Goal: Answer question/provide support: Share knowledge or assist other users

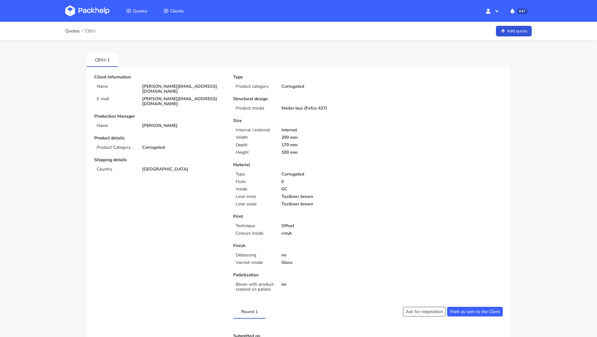
click at [162, 86] on p "[PERSON_NAME][EMAIL_ADDRESS][DOMAIN_NAME]" at bounding box center [183, 89] width 82 height 10
copy div "[PERSON_NAME][EMAIL_ADDRESS][DOMAIN_NAME]"
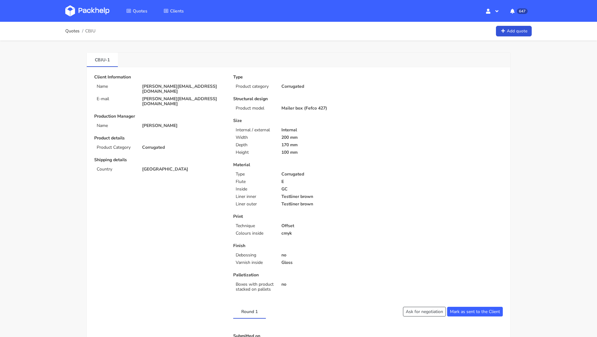
click at [93, 31] on span "CBJU" at bounding box center [90, 31] width 10 height 5
copy span "CBJU"
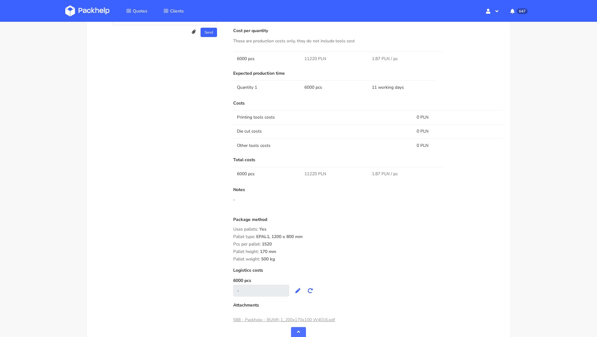
scroll to position [400, 0]
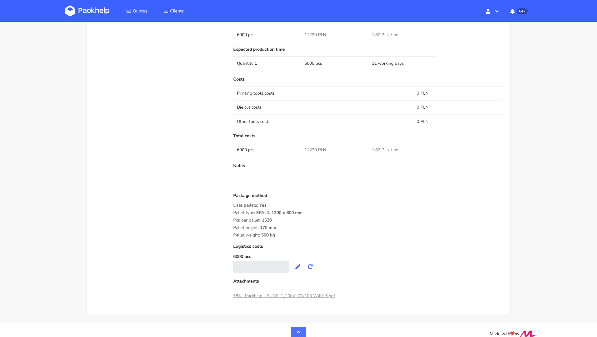
click at [307, 147] on span "11220 PLN" at bounding box center [315, 150] width 22 height 6
copy span "11220"
click at [308, 218] on div "Pcs per pallet: 1520" at bounding box center [367, 220] width 269 height 5
click at [309, 167] on div "Notes -" at bounding box center [367, 175] width 269 height 25
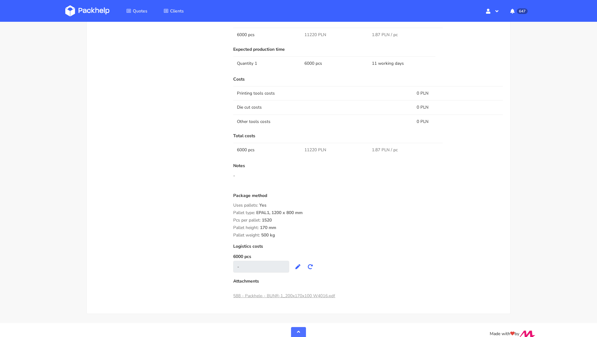
click at [311, 160] on div "Costs Printing tools costs 0 PLN Die cut costs 0 PLN Other tools costs 0 PLN To…" at bounding box center [367, 174] width 269 height 195
click at [307, 167] on div "Notes -" at bounding box center [367, 175] width 269 height 25
click at [310, 159] on div "Costs Printing tools costs 0 PLN Die cut costs 0 PLN Other tools costs 0 PLN To…" at bounding box center [367, 174] width 269 height 195
click at [312, 159] on div "Costs Printing tools costs 0 PLN Die cut costs 0 PLN Other tools costs 0 PLN To…" at bounding box center [367, 174] width 269 height 195
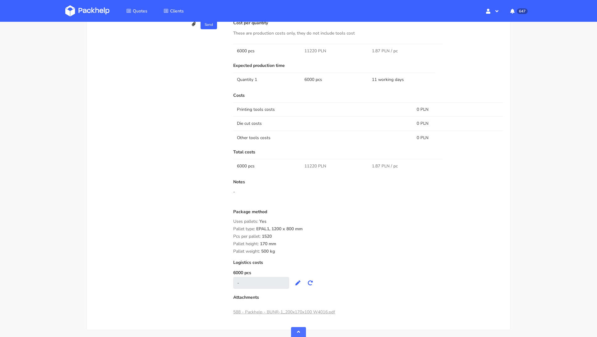
scroll to position [407, 0]
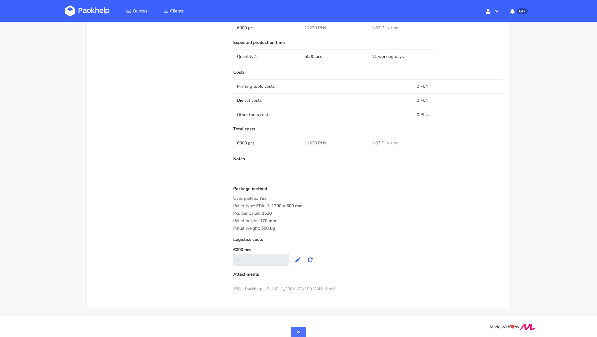
click at [311, 166] on div "-" at bounding box center [367, 169] width 269 height 6
click at [298, 166] on div "-" at bounding box center [367, 169] width 269 height 6
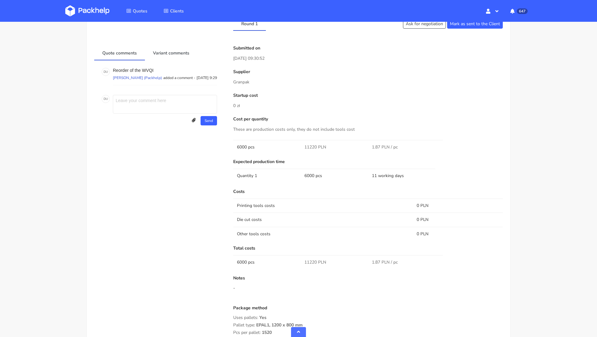
scroll to position [0, 0]
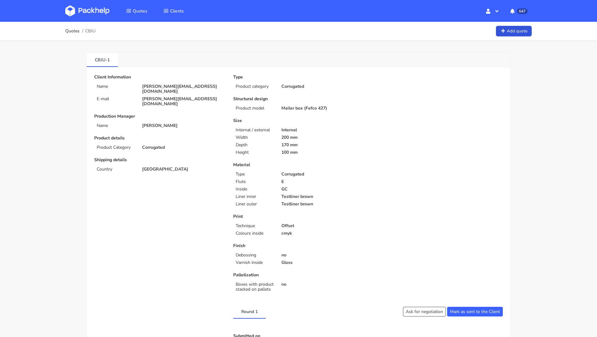
click at [92, 11] on img at bounding box center [87, 10] width 44 height 11
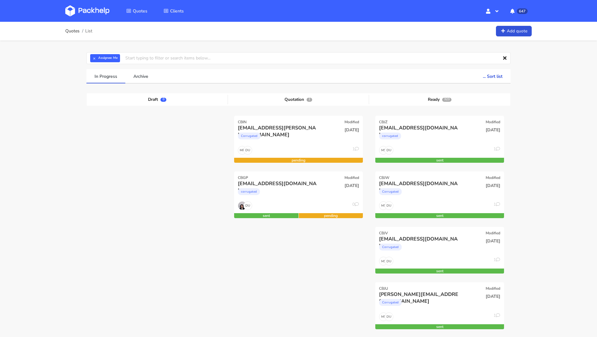
scroll to position [158, 0]
click at [88, 9] on img at bounding box center [87, 10] width 44 height 11
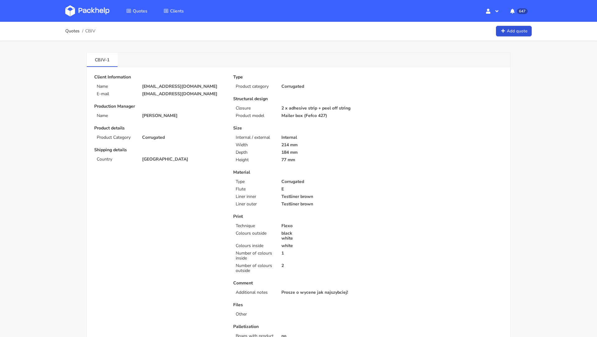
click at [159, 86] on p "[EMAIL_ADDRESS][DOMAIN_NAME]" at bounding box center [183, 86] width 82 height 5
copy div "[EMAIL_ADDRESS][DOMAIN_NAME]"
click at [90, 31] on span "CBJV" at bounding box center [90, 31] width 10 height 5
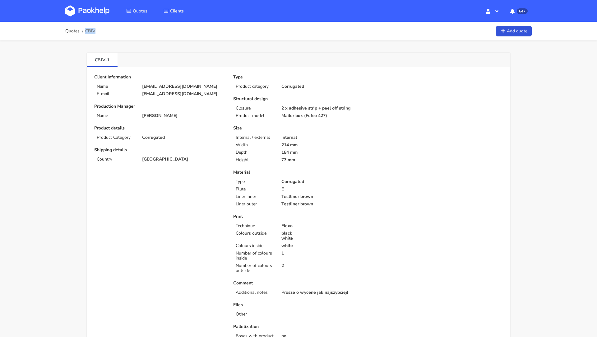
click at [90, 31] on span "CBJV" at bounding box center [90, 31] width 10 height 5
copy span "CBJV"
click at [304, 165] on div "Type Product category Corrugated Structural design Closure 2 x adhesive strip +…" at bounding box center [298, 210] width 139 height 271
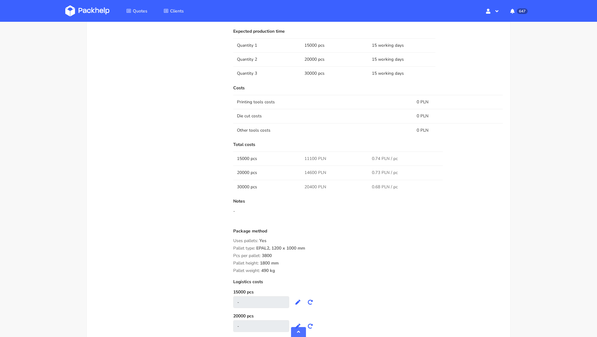
scroll to position [565, 0]
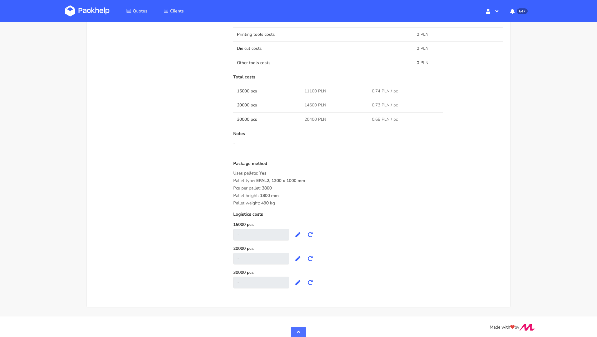
click at [311, 131] on p "Notes" at bounding box center [367, 133] width 269 height 5
click at [307, 140] on div "-" at bounding box center [367, 143] width 269 height 6
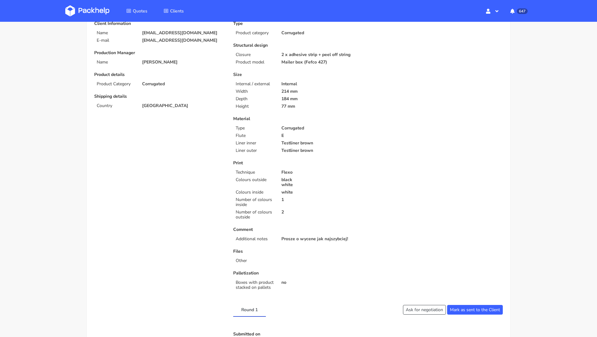
scroll to position [0, 0]
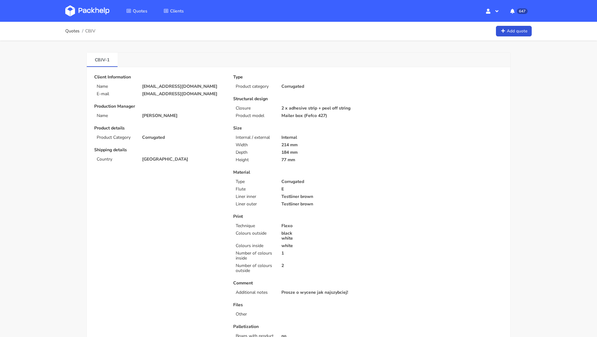
click at [165, 95] on p "[EMAIL_ADDRESS][DOMAIN_NAME]" at bounding box center [183, 93] width 82 height 5
copy div "[EMAIL_ADDRESS][DOMAIN_NAME]"
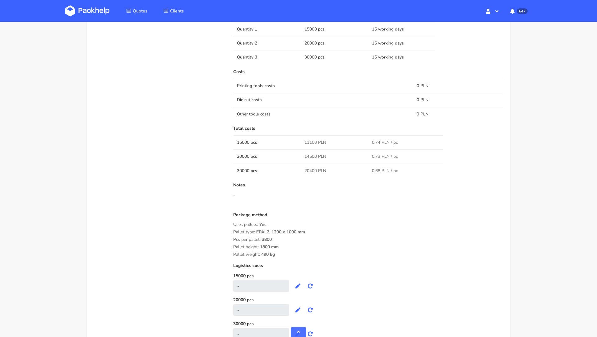
scroll to position [514, 0]
drag, startPoint x: 275, startPoint y: 252, endPoint x: 231, endPoint y: 223, distance: 53.4
click at [231, 223] on div "Submitted on [DATE] 10:10:13 Supplier [PERSON_NAME] Startup cost 0 zł Cost per …" at bounding box center [368, 108] width 278 height 475
copy div "Uses pallets: Yes Pallet type: EPAL2, 1200 x 1000 mm Pcs per pallet: 3800 Palle…"
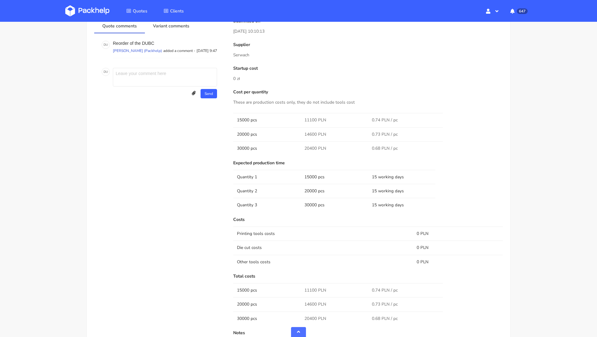
scroll to position [366, 0]
click at [239, 55] on p "Serwach" at bounding box center [367, 55] width 269 height 7
copy p "Serwach"
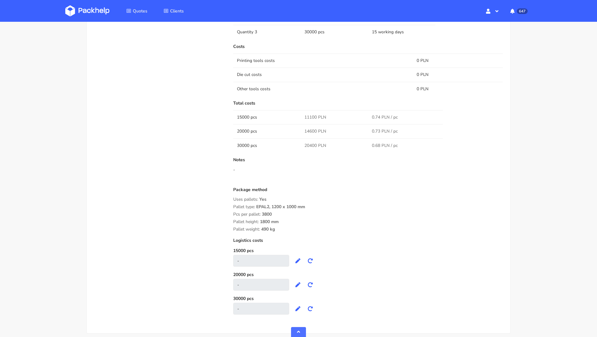
scroll to position [523, 0]
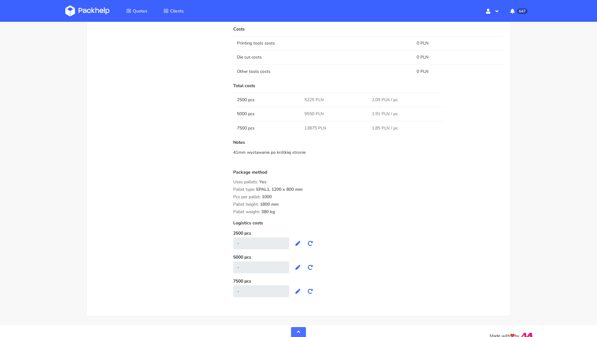
scroll to position [530, 0]
click at [323, 181] on div "Uses pallets: Yes" at bounding box center [367, 183] width 269 height 5
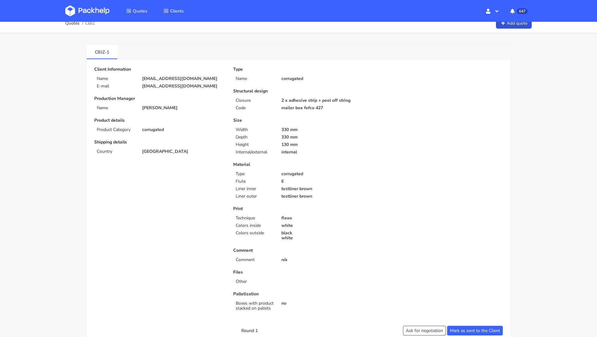
scroll to position [0, 0]
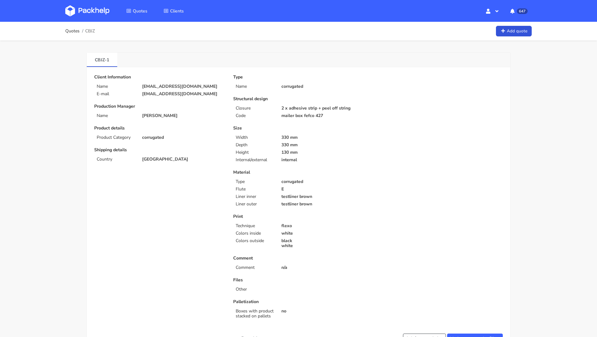
click at [158, 84] on p "[EMAIL_ADDRESS][DOMAIN_NAME]" at bounding box center [183, 86] width 82 height 5
copy div "[EMAIL_ADDRESS][DOMAIN_NAME]"
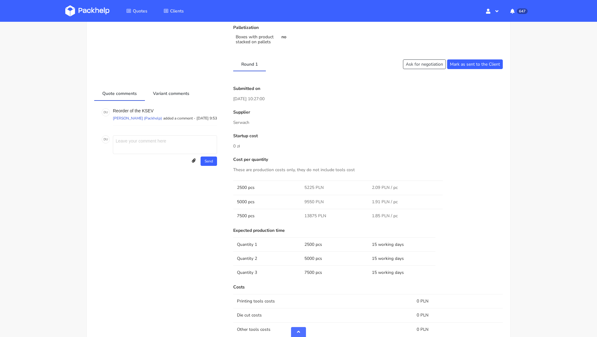
scroll to position [540, 0]
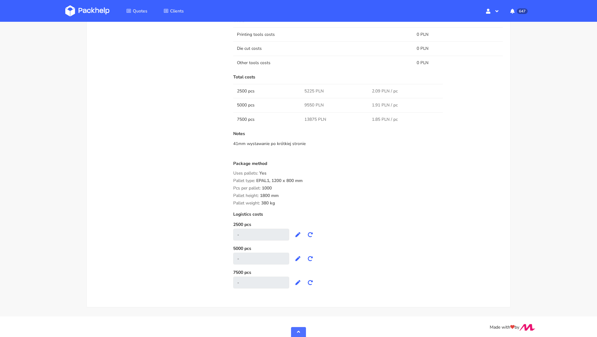
drag, startPoint x: 278, startPoint y: 203, endPoint x: 233, endPoint y: 169, distance: 55.8
click at [233, 169] on div "Package method Uses pallets: Yes Pallet type: EPAL1, 1200 x 800 mm Pcs per pall…" at bounding box center [367, 183] width 269 height 44
copy div "Uses pallets: Yes Pallet type: EPAL1, 1200 x 800 mm Pcs per pallet: 1000 Pallet…"
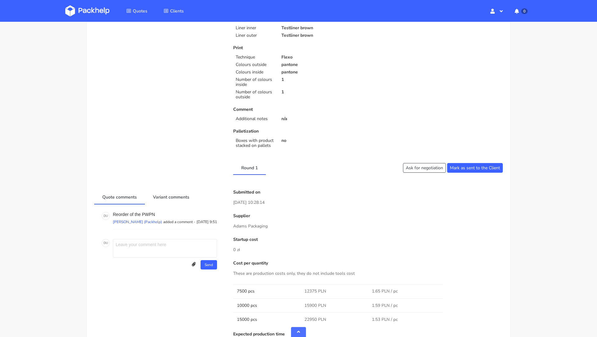
scroll to position [170, 0]
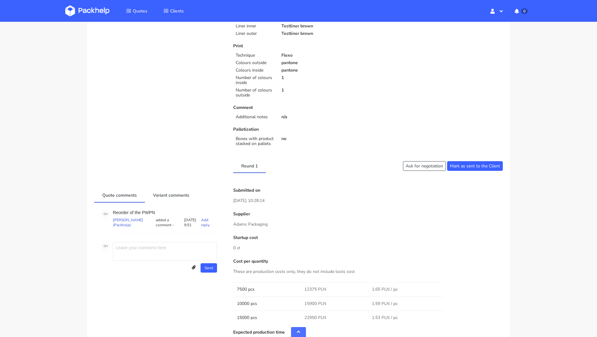
click at [146, 211] on p "Reorder of the PWPN" at bounding box center [165, 212] width 104 height 5
copy p "PWPN"
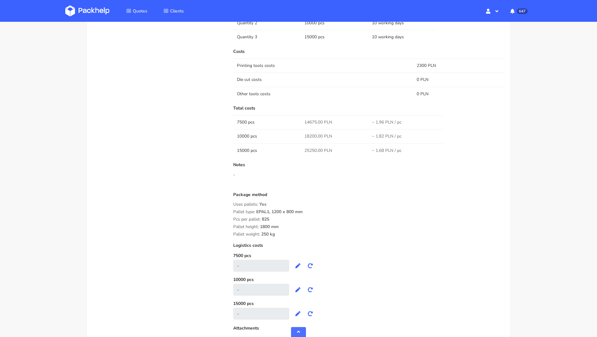
scroll to position [511, 0]
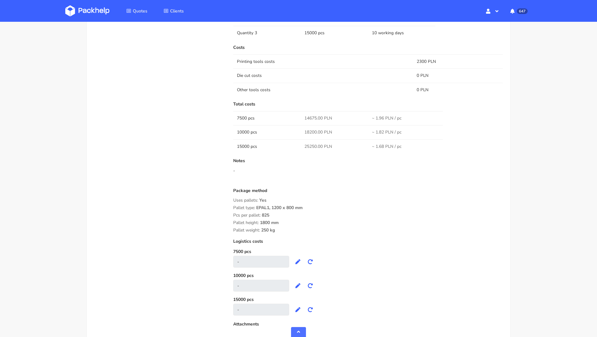
click at [311, 182] on div "Costs Printing tools costs 2300 PLN Die cut costs 0 PLN Other tools costs 0 PLN…" at bounding box center [367, 180] width 269 height 270
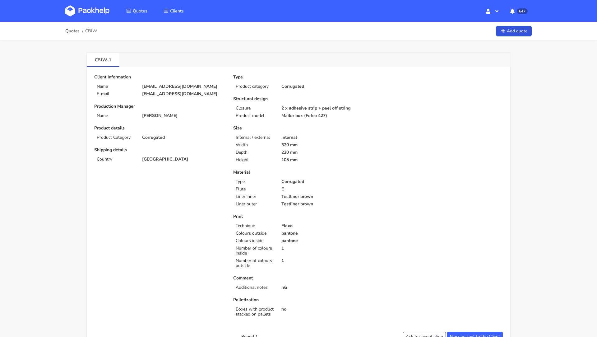
click at [159, 94] on p "[EMAIL_ADDRESS][DOMAIN_NAME]" at bounding box center [183, 93] width 82 height 5
copy div "[EMAIL_ADDRESS][DOMAIN_NAME]"
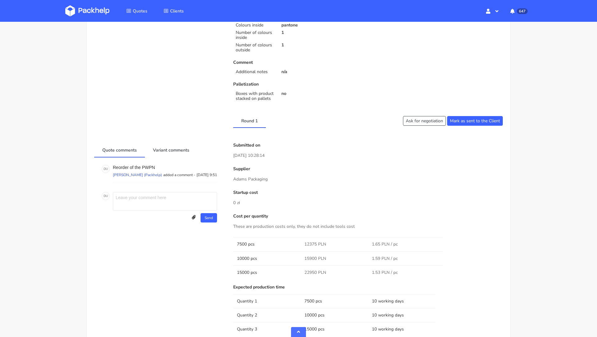
scroll to position [218, 0]
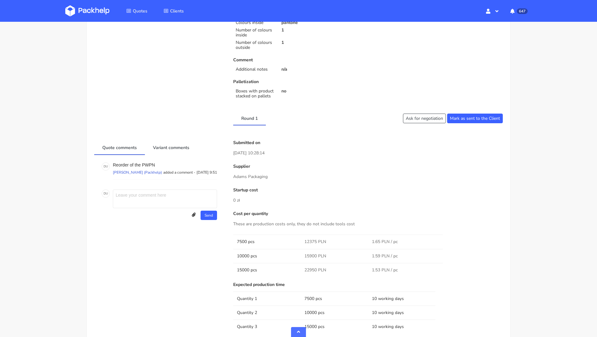
click at [246, 177] on p "Adams Packaging" at bounding box center [367, 176] width 269 height 7
copy div "Adams Packaging"
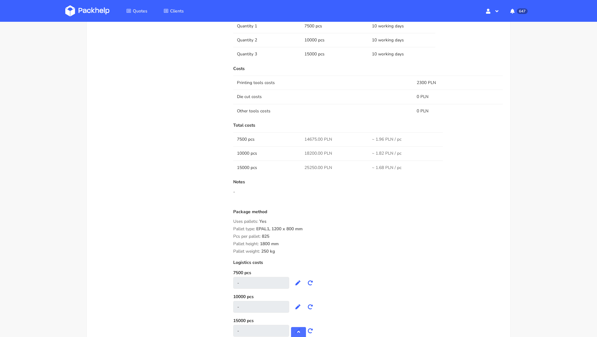
scroll to position [561, 0]
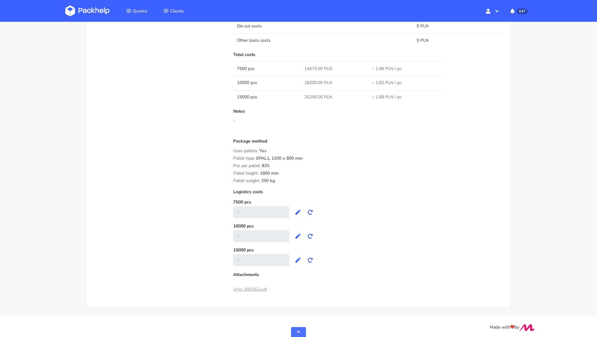
drag, startPoint x: 277, startPoint y: 178, endPoint x: 224, endPoint y: 149, distance: 60.6
click at [224, 149] on div "Quote comments Variant comments D U Reorder of the PWPN Dawid Urbanowicz (Packh…" at bounding box center [298, 45] width 417 height 497
click at [267, 170] on span "1800 mm" at bounding box center [269, 175] width 19 height 11
drag, startPoint x: 276, startPoint y: 180, endPoint x: 229, endPoint y: 148, distance: 57.5
click at [229, 148] on div "Submitted on 11 Sep 2025 10:28:14 Supplier Adams Packaging Startup cost 0 zł Co…" at bounding box center [368, 45] width 278 height 497
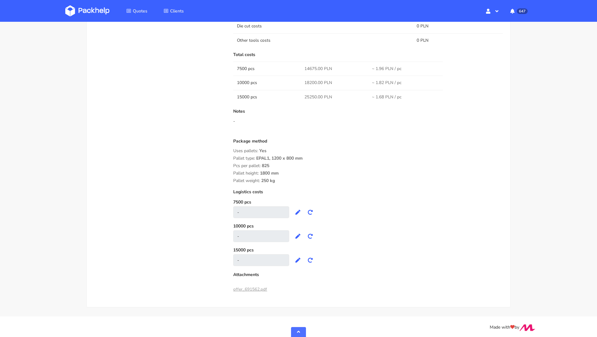
copy div "Uses pallets: Yes Pallet type: EPAL1, 1200 x 800 mm Pcs per pallet: 825 Pallet …"
click at [295, 126] on div "Notes -" at bounding box center [367, 121] width 269 height 25
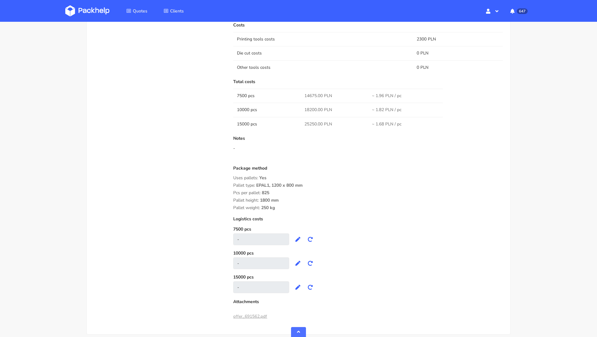
scroll to position [535, 0]
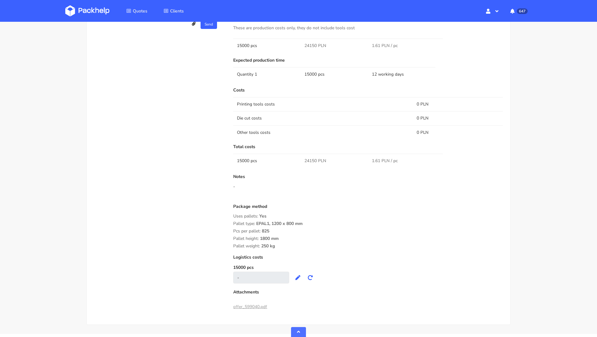
scroll to position [435, 0]
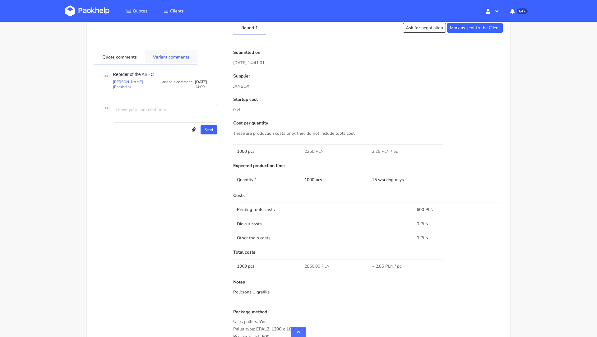
scroll to position [287, 0]
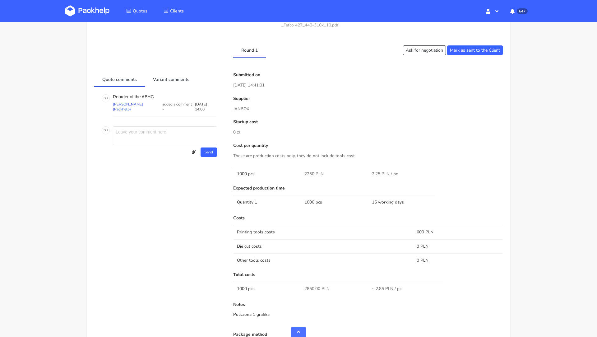
click at [167, 71] on div "Client Information Name k.bauer@medianet.at E-mail k.bauer@medianet.at Producti…" at bounding box center [298, 102] width 408 height 630
click at [168, 77] on link "Variant comments" at bounding box center [171, 79] width 53 height 14
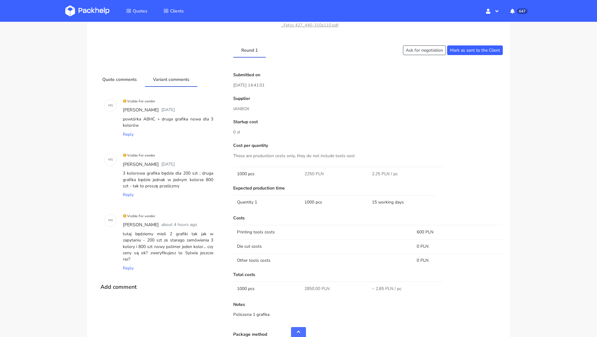
click at [86, 6] on img at bounding box center [87, 10] width 44 height 11
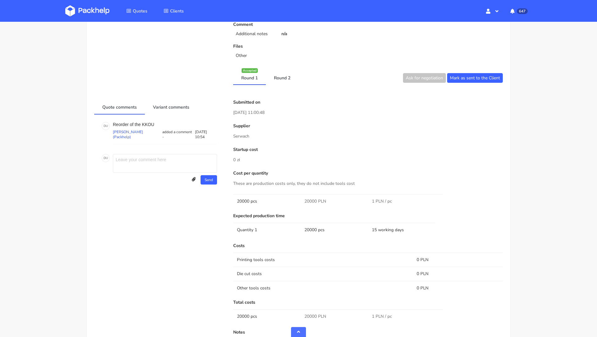
scroll to position [278, 0]
click at [270, 80] on link "Round 2" at bounding box center [282, 77] width 33 height 14
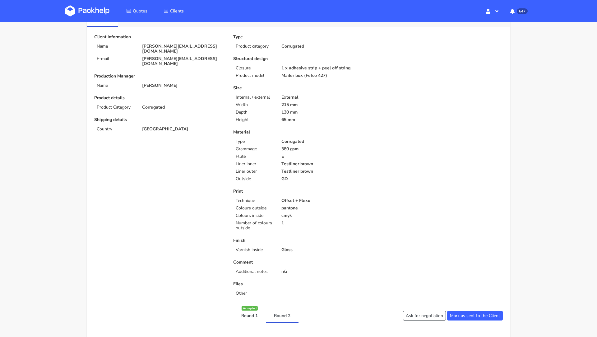
scroll to position [0, 0]
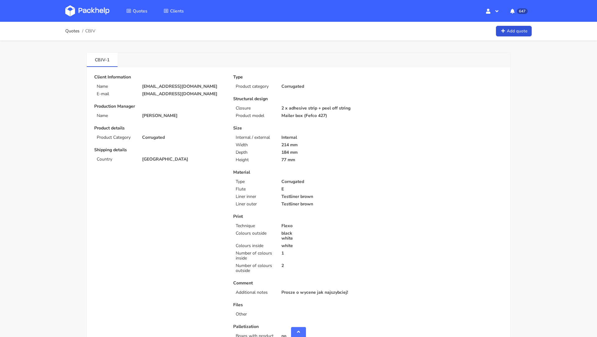
scroll to position [523, 0]
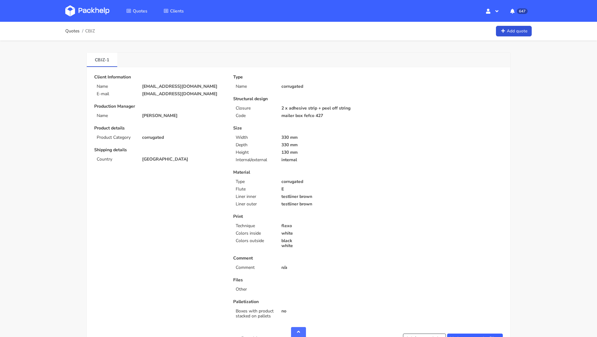
scroll to position [540, 0]
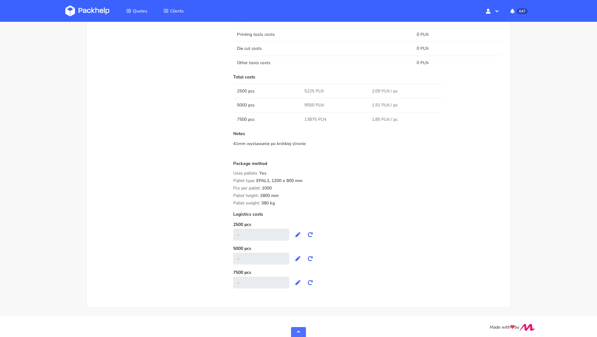
click at [306, 193] on div "Pallet height: 1800 mm" at bounding box center [367, 195] width 269 height 5
click at [310, 88] on span "5225 PLN" at bounding box center [313, 91] width 19 height 6
copy span "5225"
click at [306, 181] on div "Pallet type: EPAL1, 1200 x 800 mm" at bounding box center [367, 180] width 269 height 5
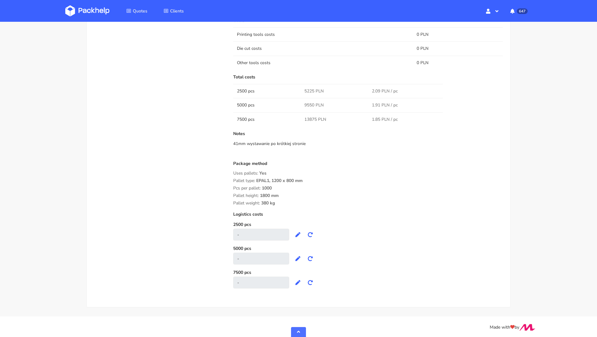
click at [306, 161] on div "Package method" at bounding box center [367, 166] width 269 height 10
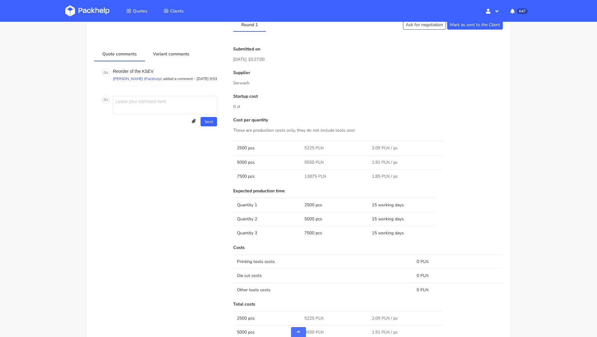
scroll to position [312, 0]
click at [148, 70] on p "Reorder of the KSEV" at bounding box center [165, 72] width 104 height 5
copy p "KSEV"
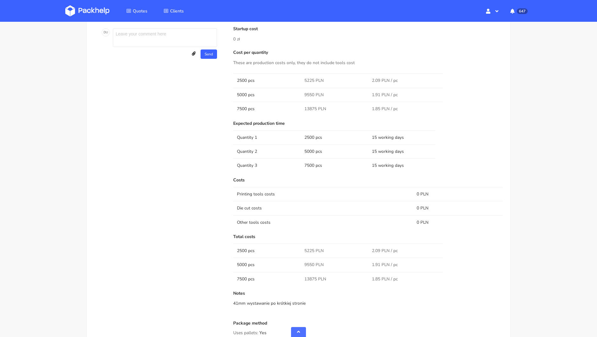
scroll to position [383, 0]
click at [307, 260] on span "9550 PLN" at bounding box center [313, 262] width 19 height 6
copy span "9550"
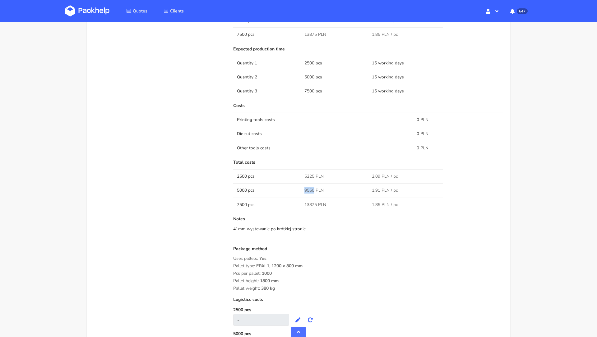
scroll to position [456, 0]
click at [311, 203] on span "13875 PLN" at bounding box center [315, 203] width 22 height 6
copy span "13875"
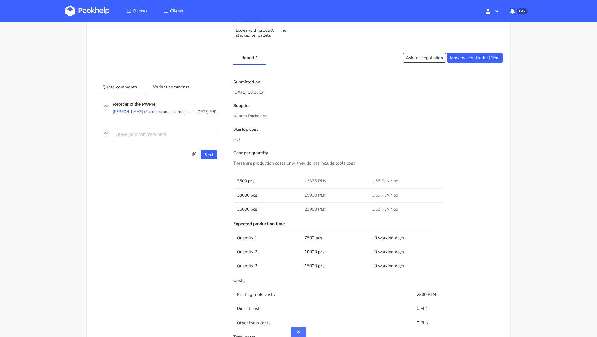
scroll to position [273, 0]
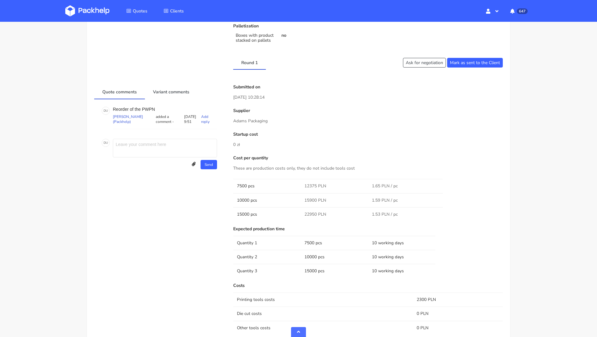
click at [150, 107] on p "Reorder of the PWPN" at bounding box center [165, 109] width 104 height 5
copy p "PWPN"
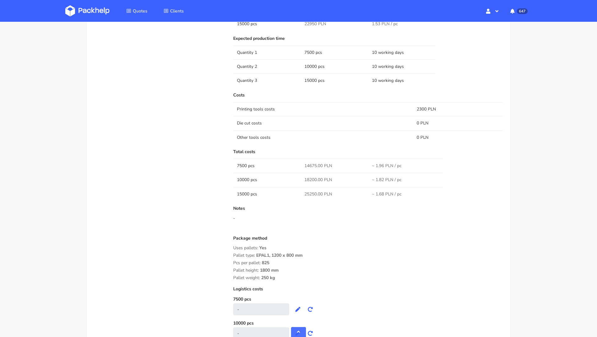
scroll to position [462, 0]
click at [311, 164] on span "14675.00 PLN" at bounding box center [318, 167] width 28 height 6
copy span "14675.00"
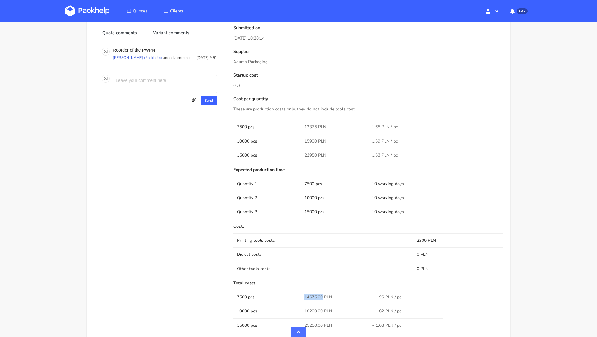
scroll to position [561, 0]
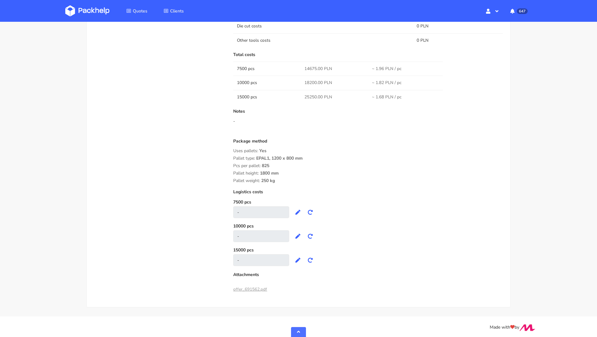
click at [305, 80] on span "18200.00 PLN" at bounding box center [318, 83] width 28 height 6
copy span "18200.00"
click at [308, 94] on span "25250.00 PLN" at bounding box center [318, 97] width 28 height 6
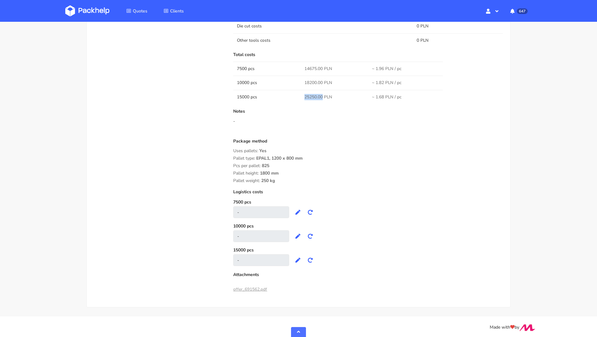
copy span "25250.00"
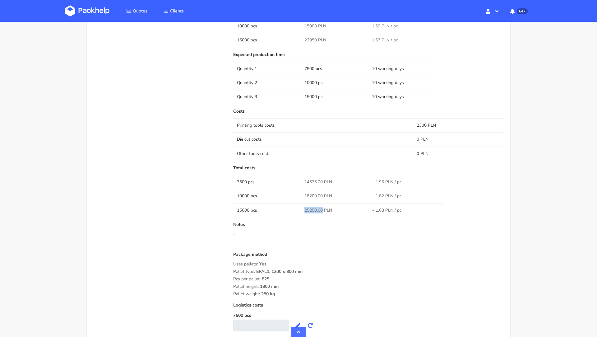
scroll to position [0, 0]
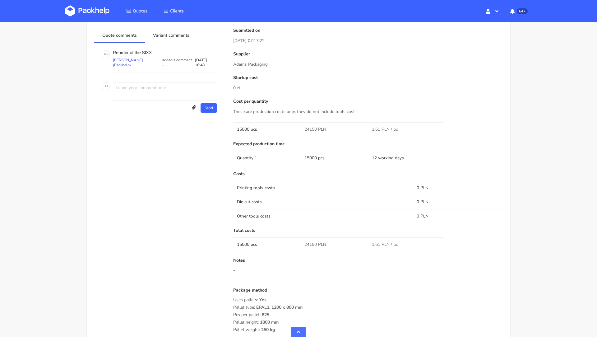
scroll to position [352, 0]
click at [147, 53] on p "Reorder of the SIXX" at bounding box center [165, 52] width 104 height 5
copy p "SIXX"
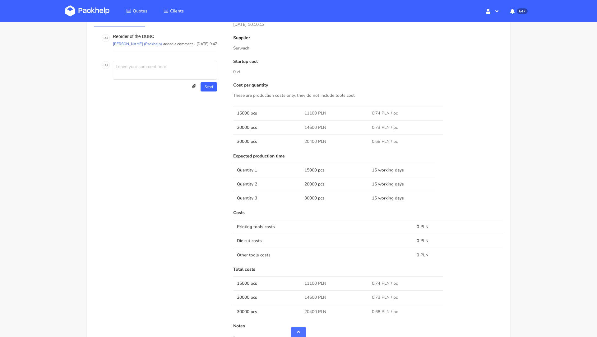
scroll to position [318, 0]
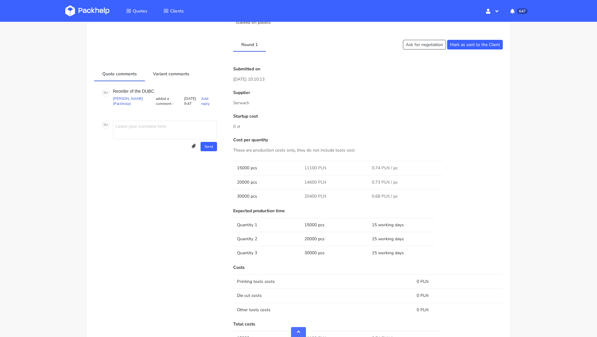
click at [146, 92] on p "Reorder of the DUBC" at bounding box center [165, 91] width 104 height 5
copy p "DUBC"
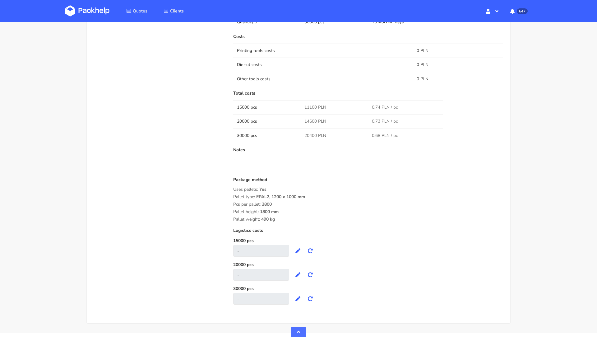
scroll to position [548, 0]
click at [310, 105] on span "11100 PLN" at bounding box center [315, 108] width 22 height 6
copy span "11100"
click at [310, 119] on span "14600 PLN" at bounding box center [315, 122] width 22 height 6
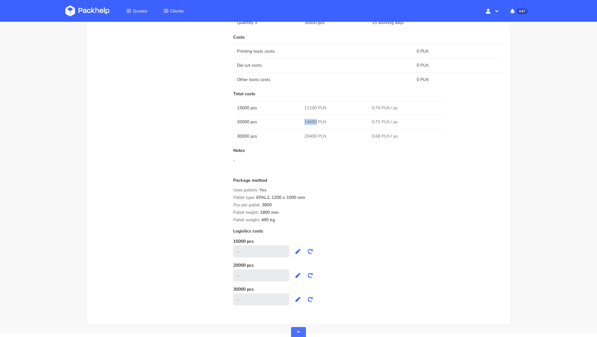
click at [310, 119] on span "14600 PLN" at bounding box center [315, 122] width 22 height 6
copy span "14600"
click at [311, 135] on span "20400 PLN" at bounding box center [315, 136] width 22 height 6
copy span "20400"
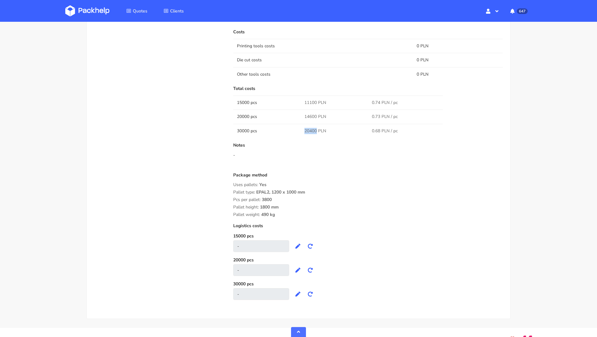
scroll to position [565, 0]
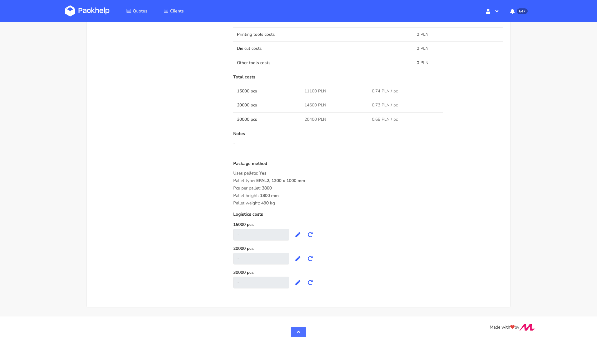
click at [387, 145] on div "Notes -" at bounding box center [367, 143] width 269 height 25
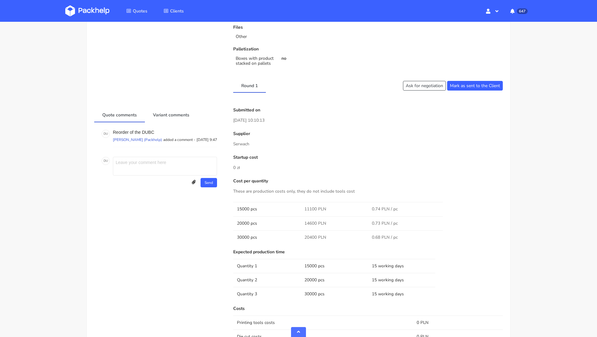
scroll to position [226, 0]
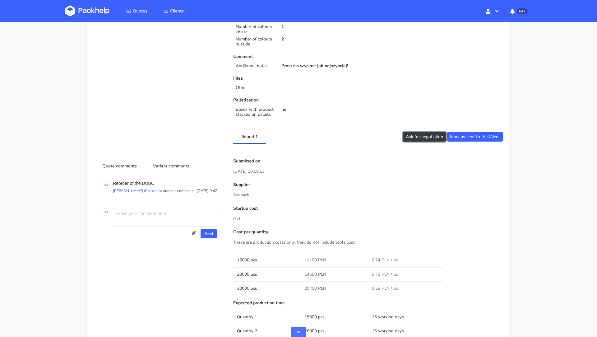
click at [422, 140] on button "Ask for negotiation" at bounding box center [424, 137] width 43 height 10
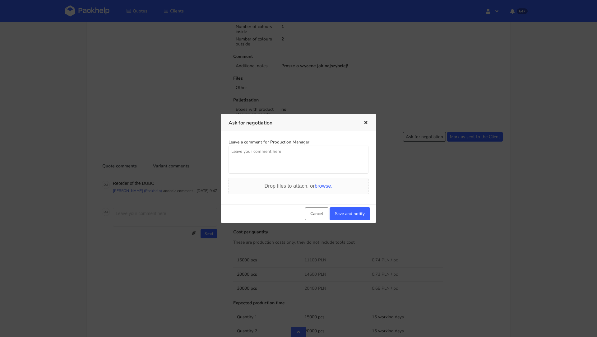
click at [256, 165] on textarea at bounding box center [298, 159] width 140 height 28
click at [286, 155] on textarea "Klient negocjuje, czy mozemy dostac lepsze ceny?" at bounding box center [298, 159] width 140 height 28
type textarea "Klient negocjuje, czy mozemy dostac lepsze ceny?"
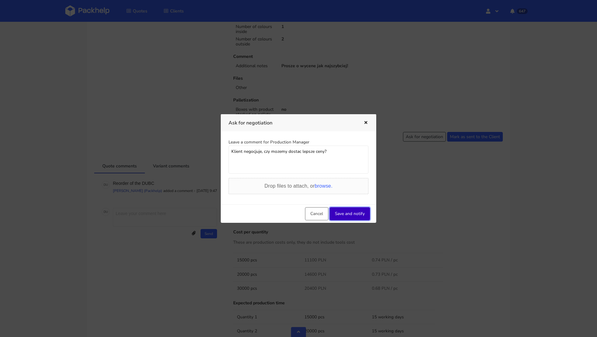
click at [352, 211] on button "Save and notify" at bounding box center [349, 213] width 40 height 13
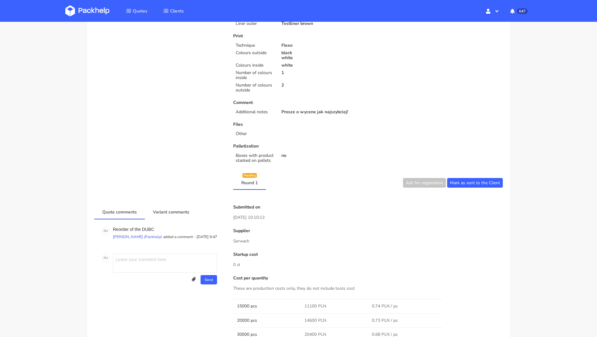
scroll to position [0, 0]
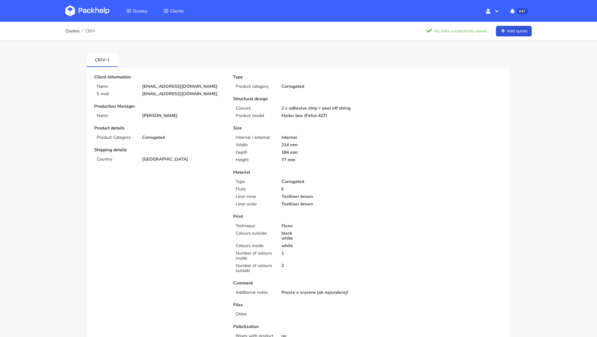
click at [80, 11] on img at bounding box center [87, 10] width 44 height 11
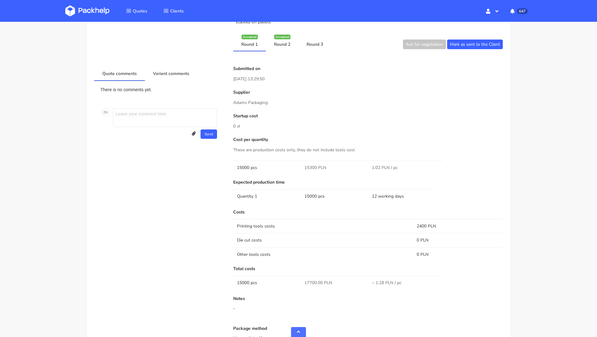
scroll to position [339, 0]
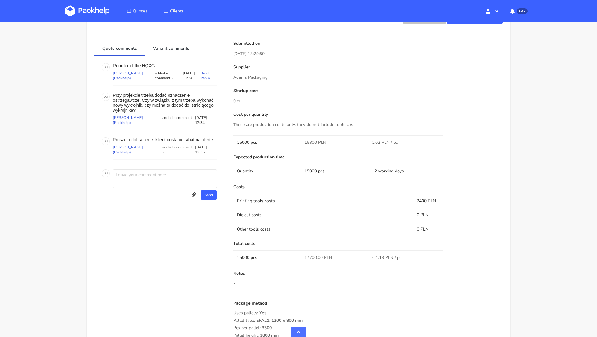
click at [148, 66] on p "Reorder of the HQXG" at bounding box center [165, 65] width 104 height 5
copy p "HQXG"
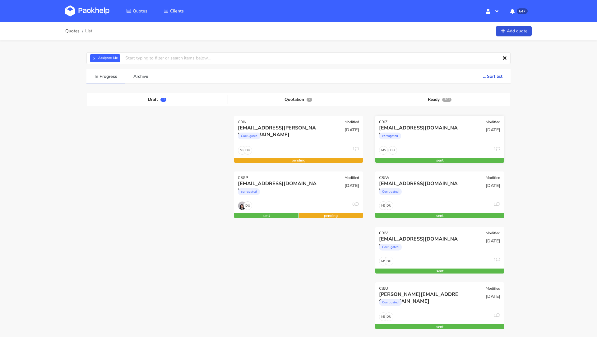
click at [448, 129] on div "ds@goldkindchen.de" at bounding box center [420, 127] width 82 height 7
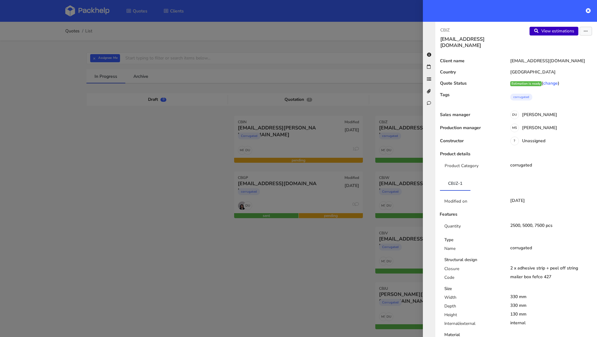
click at [567, 32] on link "View estimations" at bounding box center [553, 31] width 49 height 9
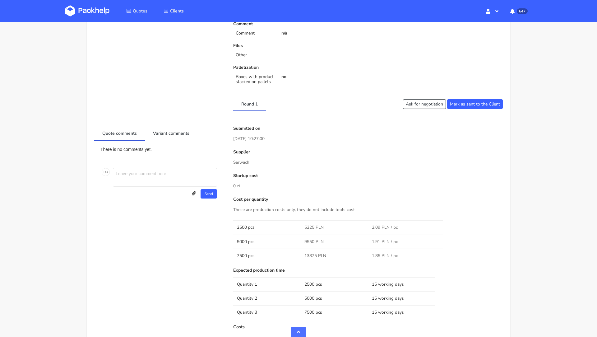
scroll to position [236, 0]
click at [413, 107] on div "Round 1 Ask for negotiation [PERSON_NAME] as sent to the Client" at bounding box center [298, 102] width 417 height 14
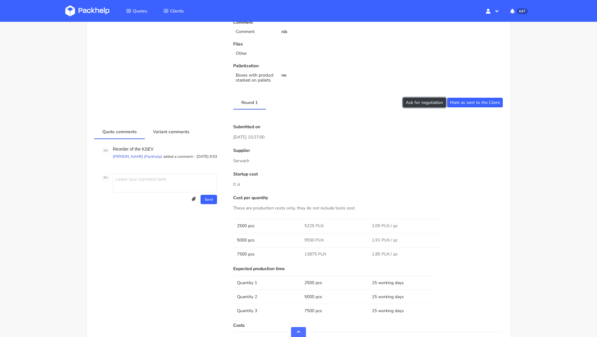
click at [412, 105] on button "Ask for negotiation" at bounding box center [424, 103] width 43 height 10
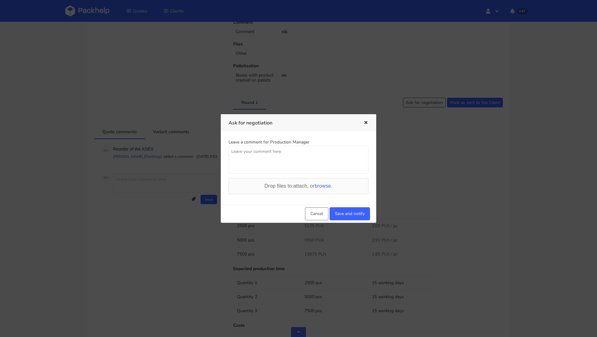
click at [289, 164] on textarea at bounding box center [298, 159] width 140 height 28
paste textarea "Klient negocjuje, czy mozemy dostac lepsze ceny?"
type textarea "Klient negocjuje, czy mozemy dostac lepsze ceny?"
click at [352, 214] on button "Save and notify" at bounding box center [349, 213] width 40 height 13
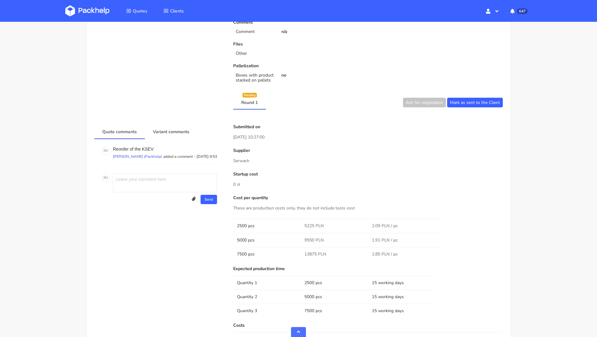
click at [87, 12] on img at bounding box center [87, 10] width 44 height 11
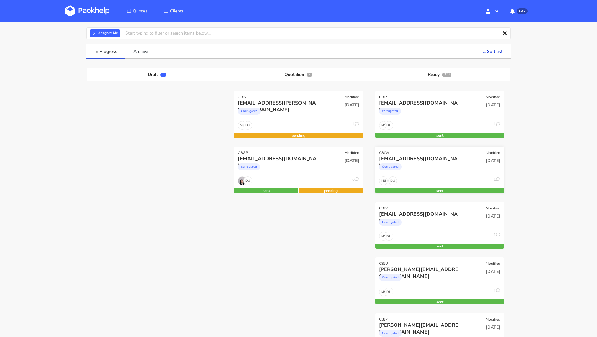
scroll to position [26, 0]
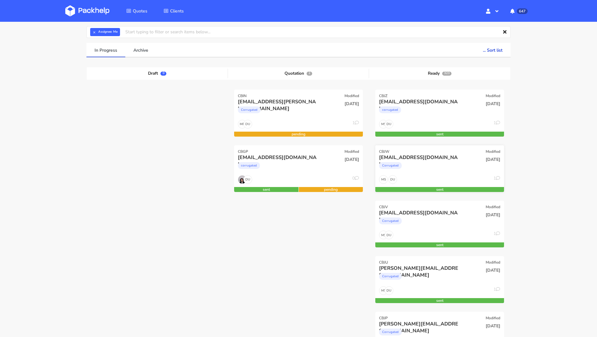
click at [434, 163] on div "Corrugated" at bounding box center [420, 167] width 82 height 12
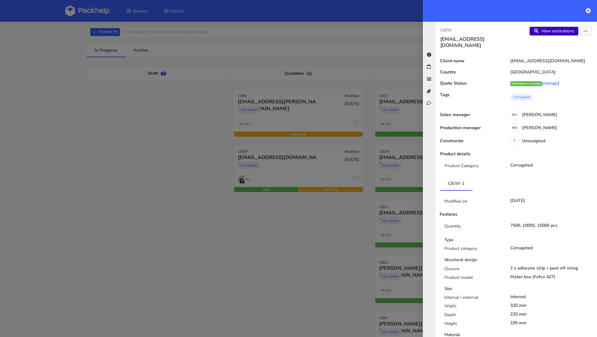
click at [557, 29] on link "View estimations" at bounding box center [553, 31] width 49 height 9
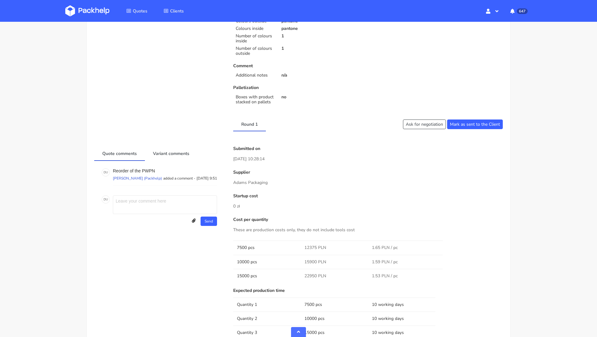
scroll to position [213, 0]
click at [416, 125] on button "Ask for negotiation" at bounding box center [424, 123] width 43 height 10
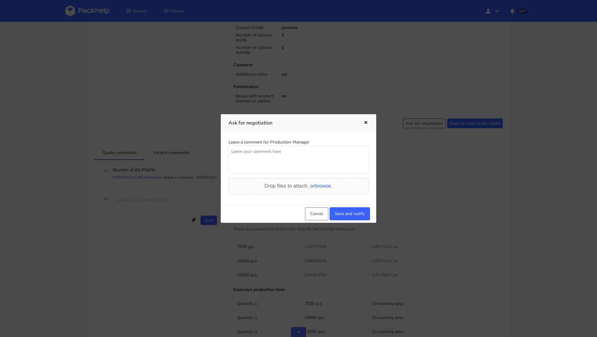
click at [280, 169] on textarea at bounding box center [298, 159] width 140 height 28
paste textarea "Klient negocjuje, czy mozemy dostac lepsze ceny?"
type textarea "Klient negocjuje, czy mozemy dostac lepsze ceny?"
click at [348, 211] on button "Save and notify" at bounding box center [349, 213] width 40 height 13
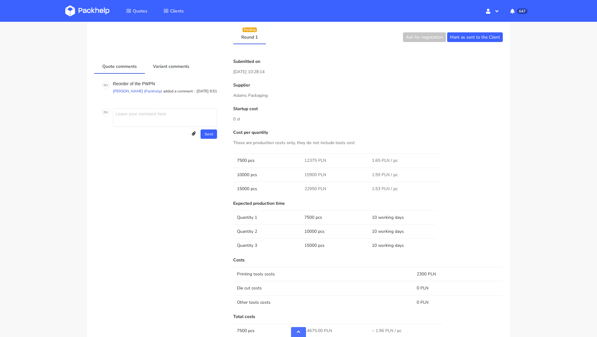
scroll to position [0, 0]
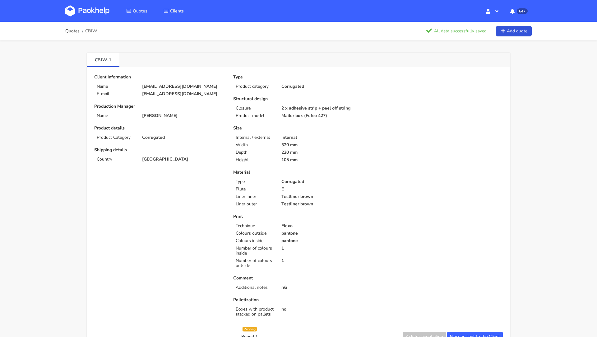
click at [84, 11] on img at bounding box center [87, 10] width 44 height 11
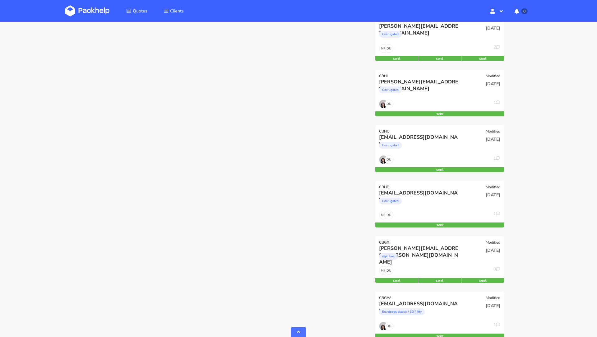
scroll to position [725, 0]
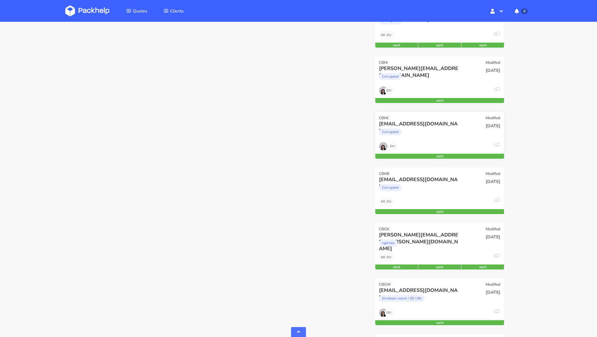
click at [424, 132] on div "Corrugated" at bounding box center [420, 133] width 82 height 12
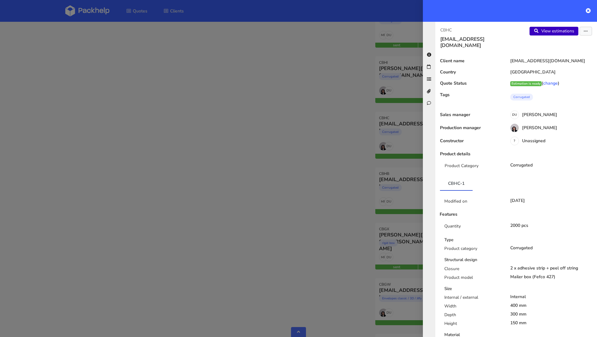
click at [549, 30] on link "View estimations" at bounding box center [553, 31] width 49 height 9
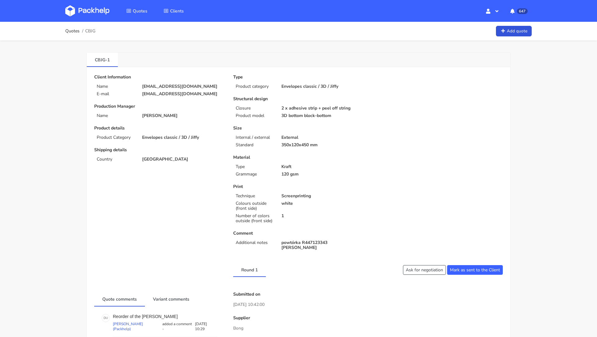
click at [93, 30] on span "CBJG" at bounding box center [90, 31] width 10 height 5
copy span "CBJG"
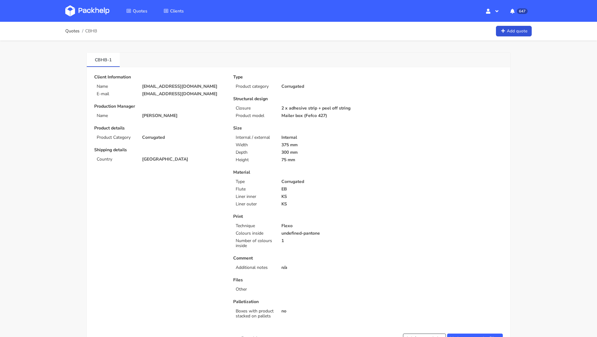
click at [157, 85] on p "[EMAIL_ADDRESS][DOMAIN_NAME]" at bounding box center [183, 86] width 82 height 5
copy div "[EMAIL_ADDRESS][DOMAIN_NAME]"
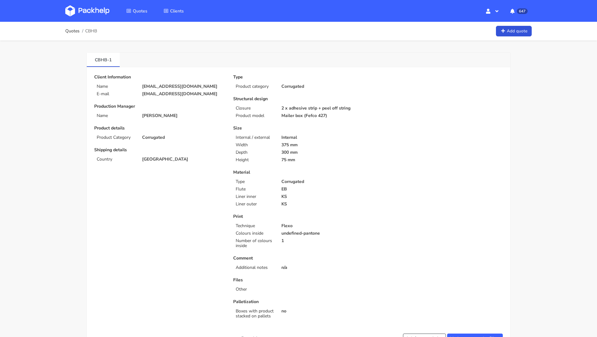
click at [94, 30] on span "CBHB" at bounding box center [91, 31] width 12 height 5
copy span "CBHB"
click at [344, 138] on p "Internal" at bounding box center [322, 137] width 82 height 5
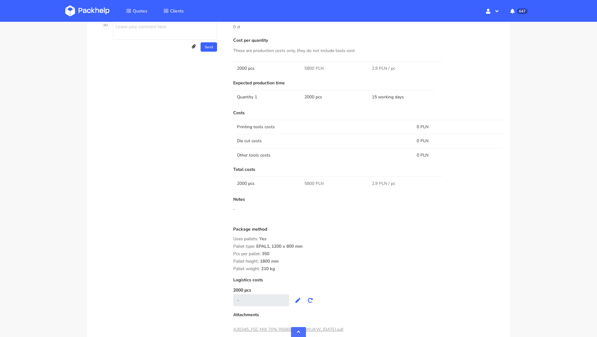
scroll to position [394, 0]
click at [306, 181] on span "5800 PLN" at bounding box center [313, 182] width 19 height 6
copy span "5800"
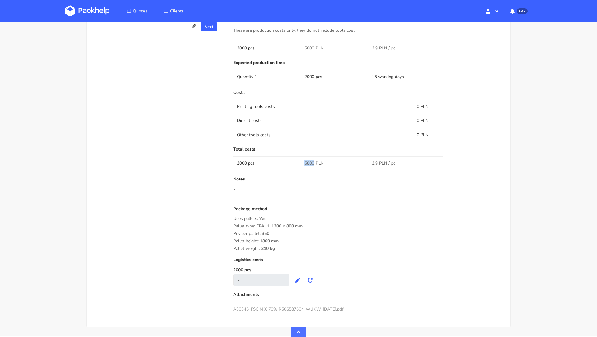
scroll to position [420, 0]
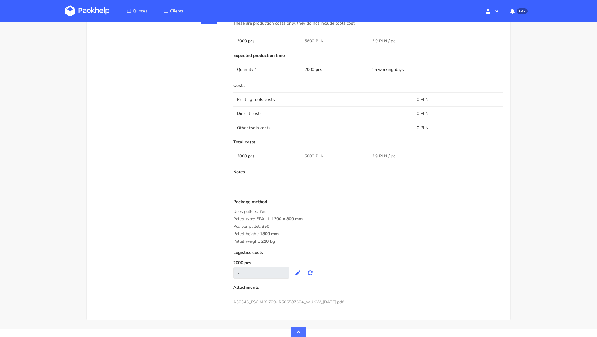
click at [340, 220] on div "Pallet type: EPAL1, 1200 x 800 mm" at bounding box center [367, 218] width 269 height 5
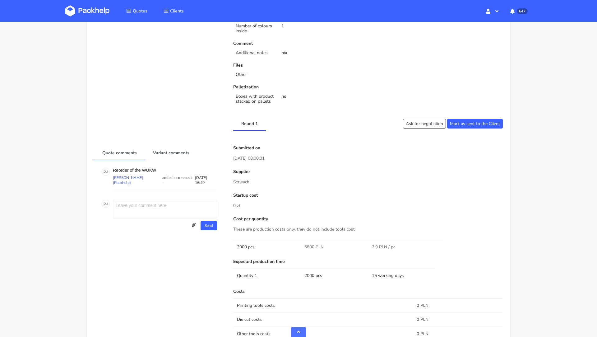
scroll to position [193, 0]
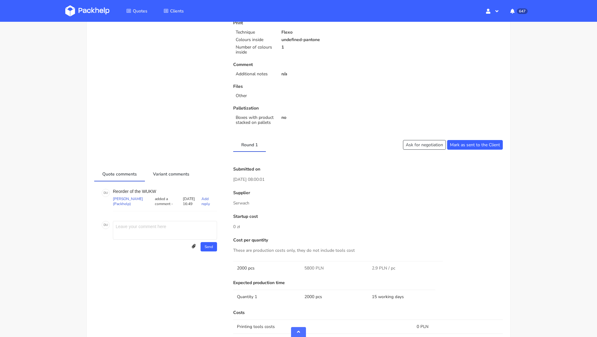
click at [150, 191] on p "Reorder of the WUKW" at bounding box center [165, 191] width 104 height 5
copy p "WUKW"
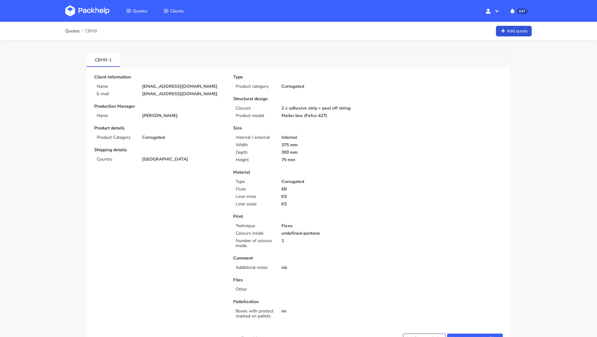
scroll to position [433, 0]
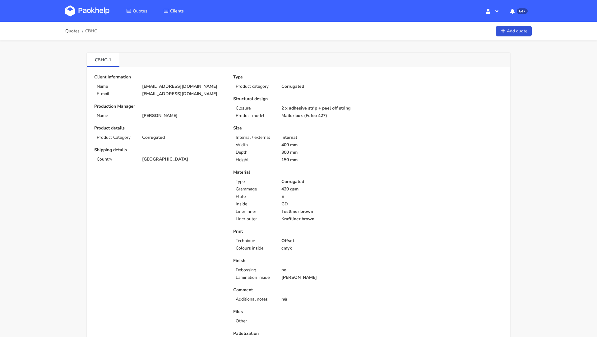
click at [93, 30] on span "CBHC" at bounding box center [91, 31] width 12 height 5
copy span "CBHC"
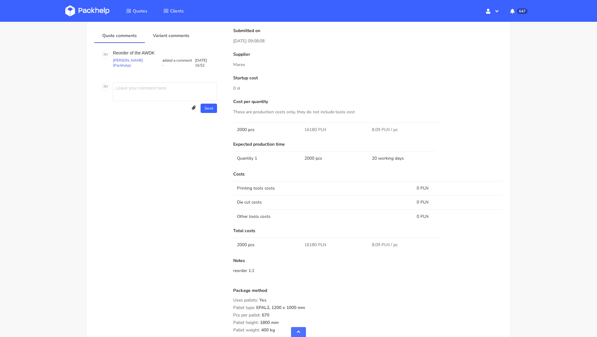
scroll to position [364, 0]
click at [147, 50] on p "Reorder of the AWDK" at bounding box center [165, 52] width 104 height 5
copy p "AWDK"
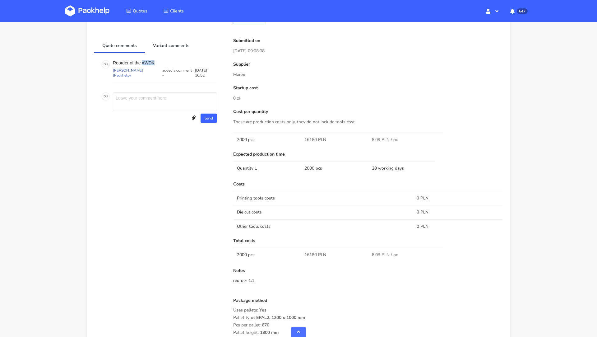
scroll to position [354, 0]
click at [311, 254] on span "16180 PLN" at bounding box center [315, 254] width 22 height 6
copy span "16180"
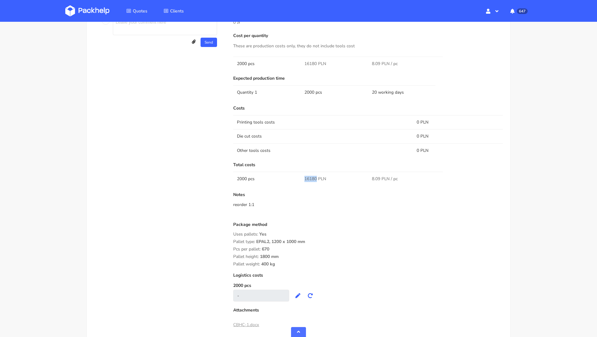
scroll to position [430, 0]
click at [323, 217] on div "Costs Printing tools costs 0 PLN Die cut costs 0 PLN Other tools costs 0 PLN To…" at bounding box center [367, 202] width 269 height 195
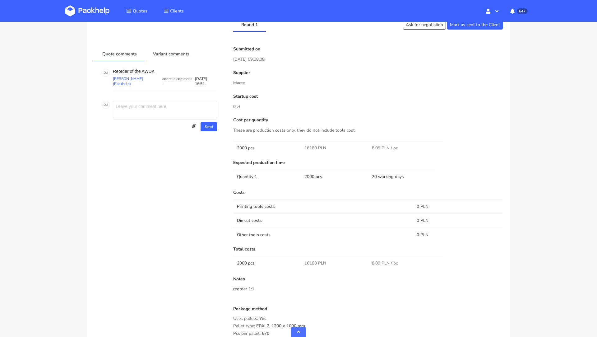
scroll to position [347, 0]
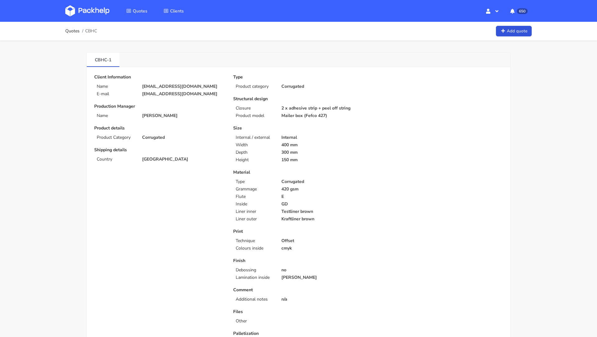
click at [91, 30] on span "CBHC" at bounding box center [91, 31] width 12 height 5
copy span "CBHC"
click at [91, 11] on img at bounding box center [87, 10] width 44 height 11
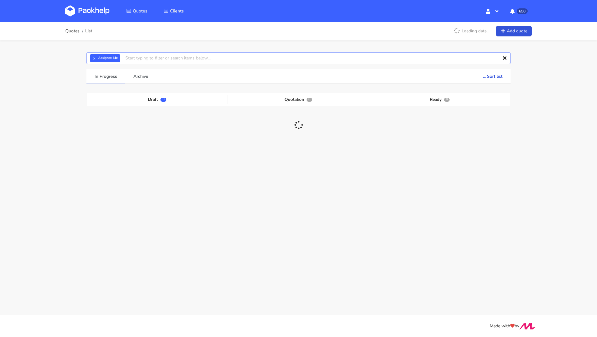
click at [144, 60] on input "text" at bounding box center [298, 58] width 424 height 12
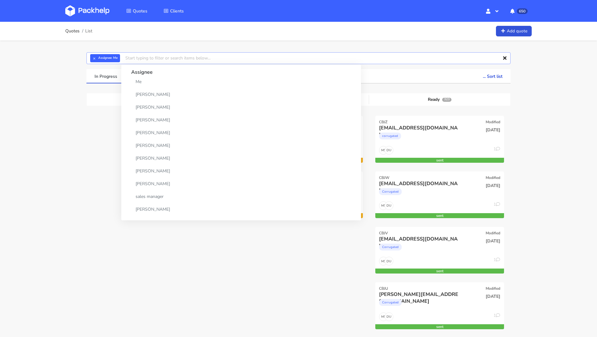
paste input "CBHC"
type input "CBHC"
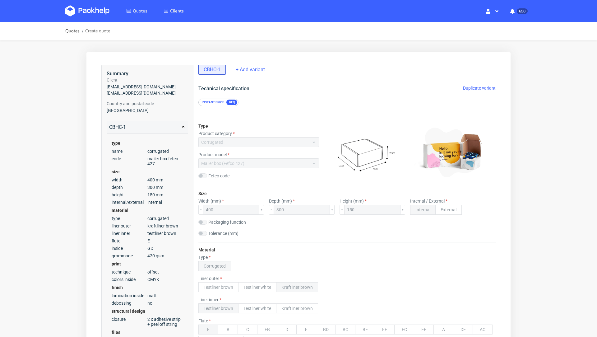
click at [481, 89] on span "Duplicate variant" at bounding box center [479, 87] width 33 height 5
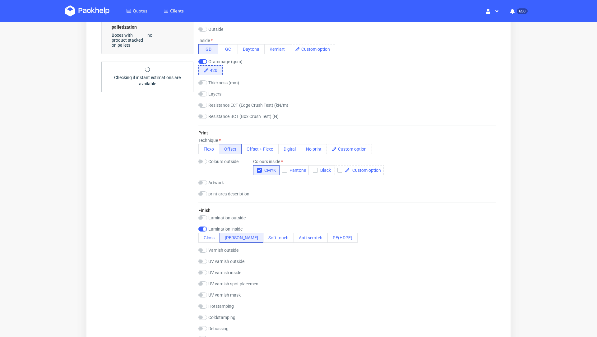
scroll to position [741, 0]
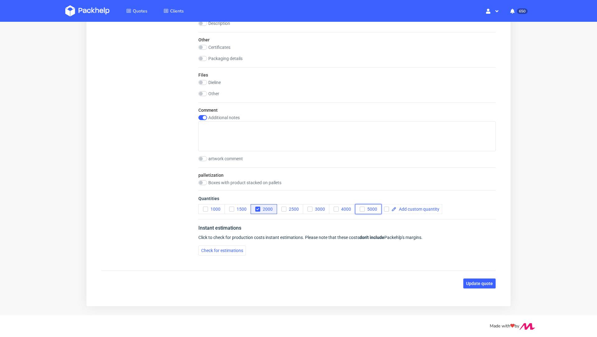
click at [362, 208] on use "button" at bounding box center [362, 209] width 3 height 2
click at [257, 207] on icon "button" at bounding box center [257, 209] width 4 height 4
click at [487, 280] on button "Update quote" at bounding box center [479, 283] width 32 height 10
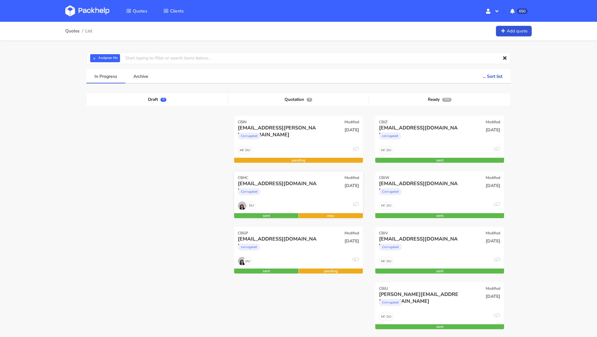
click at [273, 187] on div "Corrugated" at bounding box center [279, 193] width 82 height 12
click at [137, 59] on input "text" at bounding box center [298, 58] width 424 height 12
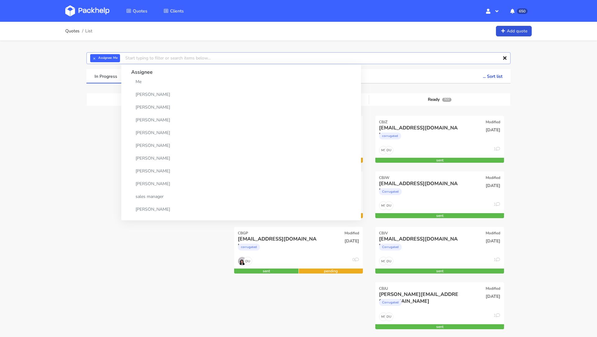
paste input "CBHB-1"
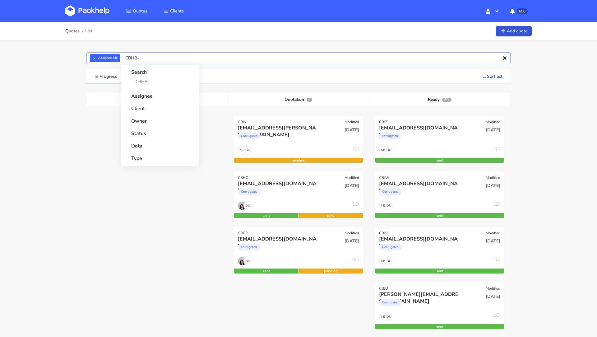
type input "CBHB"
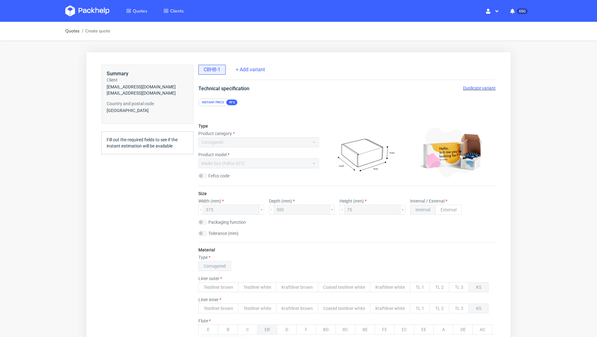
click at [470, 86] on span "Duplicate variant" at bounding box center [479, 87] width 33 height 5
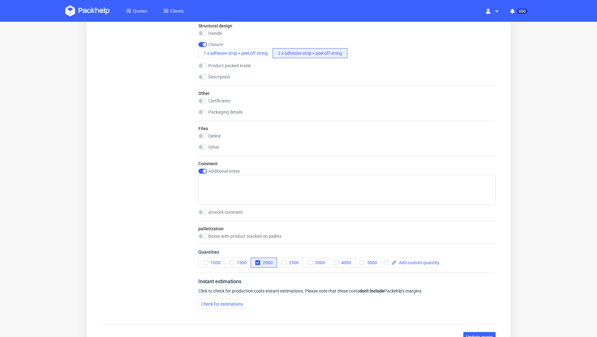
scroll to position [610, 0]
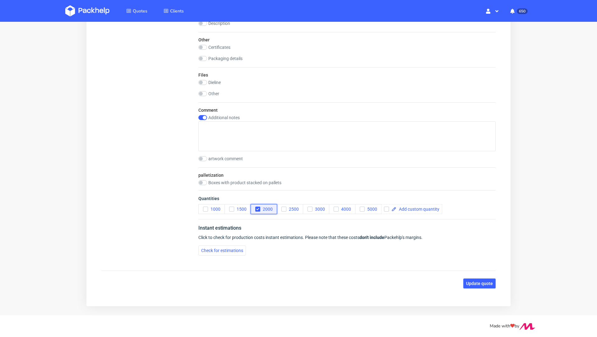
click at [255, 204] on button "2000" at bounding box center [264, 209] width 26 height 10
click at [361, 207] on icon "button" at bounding box center [362, 209] width 4 height 4
click at [474, 281] on span "Update quote" at bounding box center [479, 283] width 27 height 4
